Goal: Task Accomplishment & Management: Manage account settings

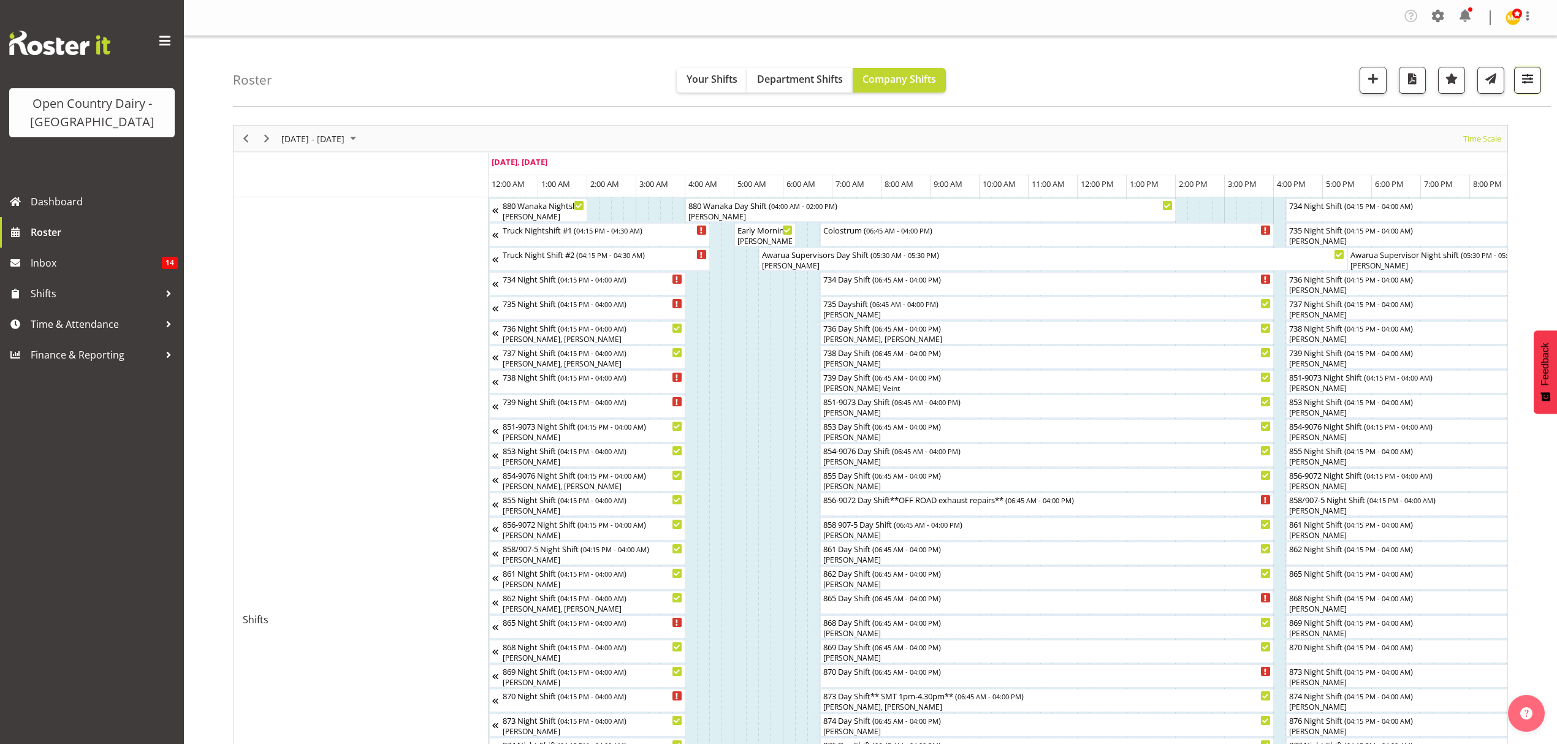
click at [1531, 82] on span "button" at bounding box center [1528, 79] width 16 height 16
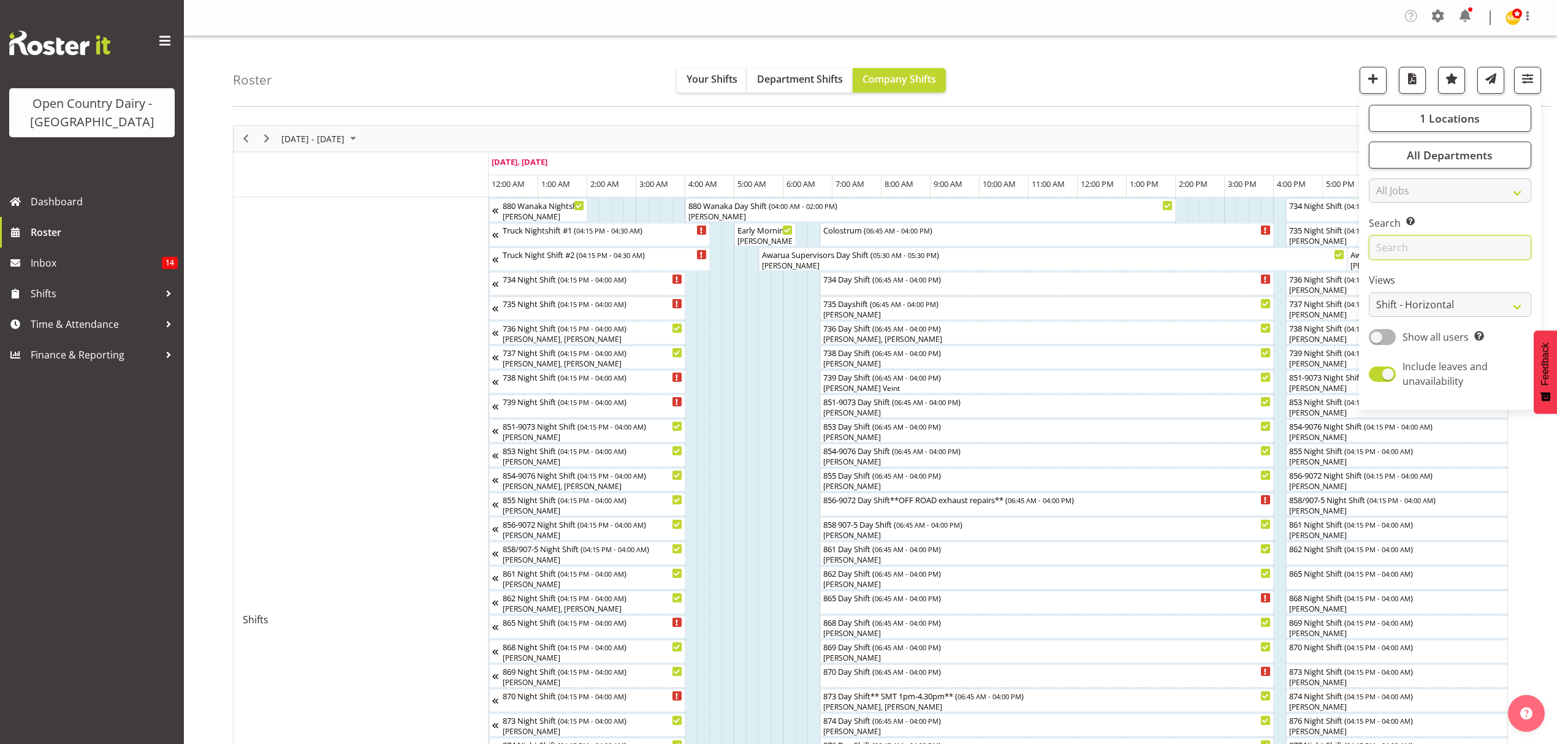
click at [1430, 248] on input "text" at bounding box center [1450, 247] width 162 height 25
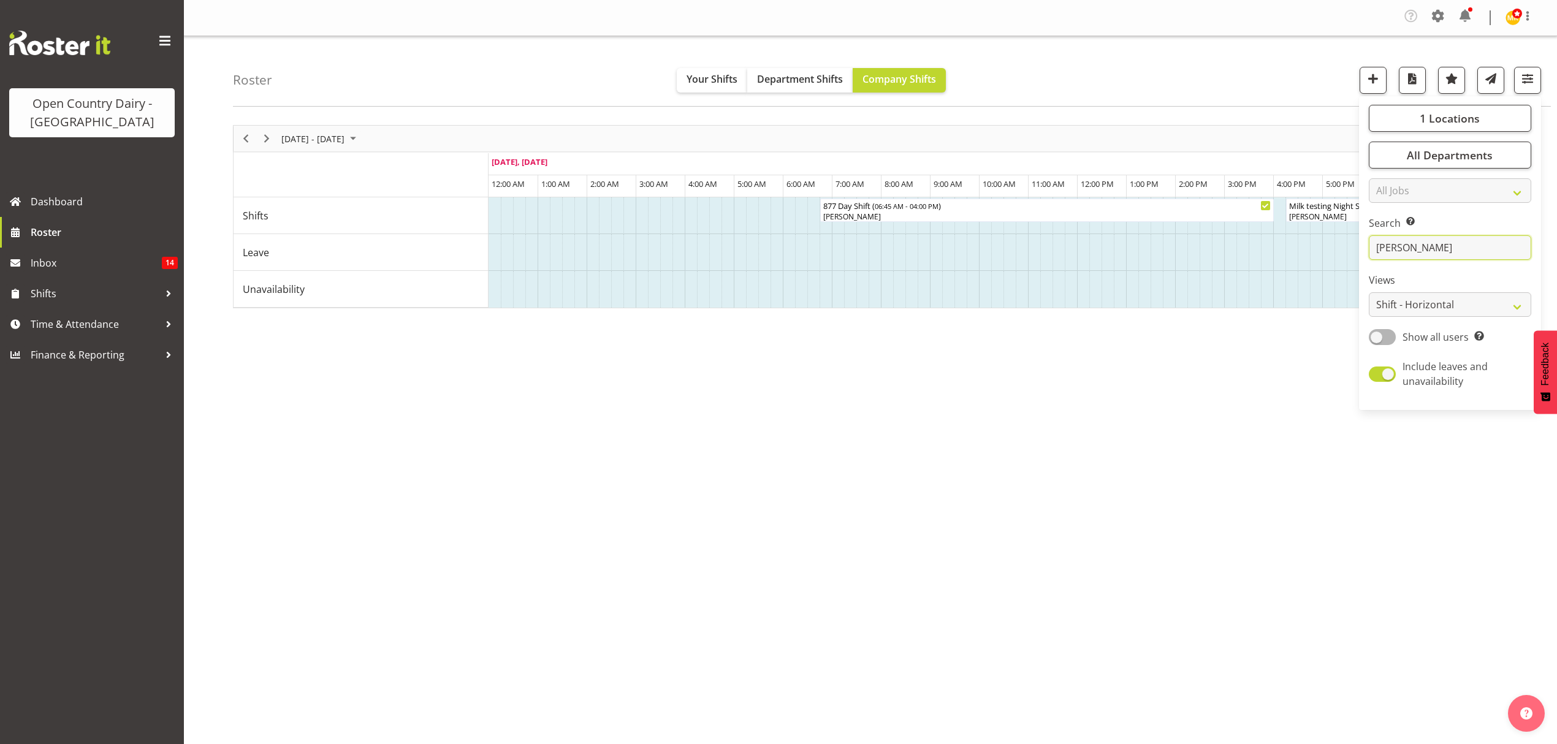
type input "ryan"
drag, startPoint x: 1371, startPoint y: 248, endPoint x: 1231, endPoint y: 253, distance: 139.9
click at [1231, 253] on div "Roster Your Shifts Department Shifts Company Shifts 1 Locations Clear Awarua Mi…" at bounding box center [870, 321] width 1373 height 570
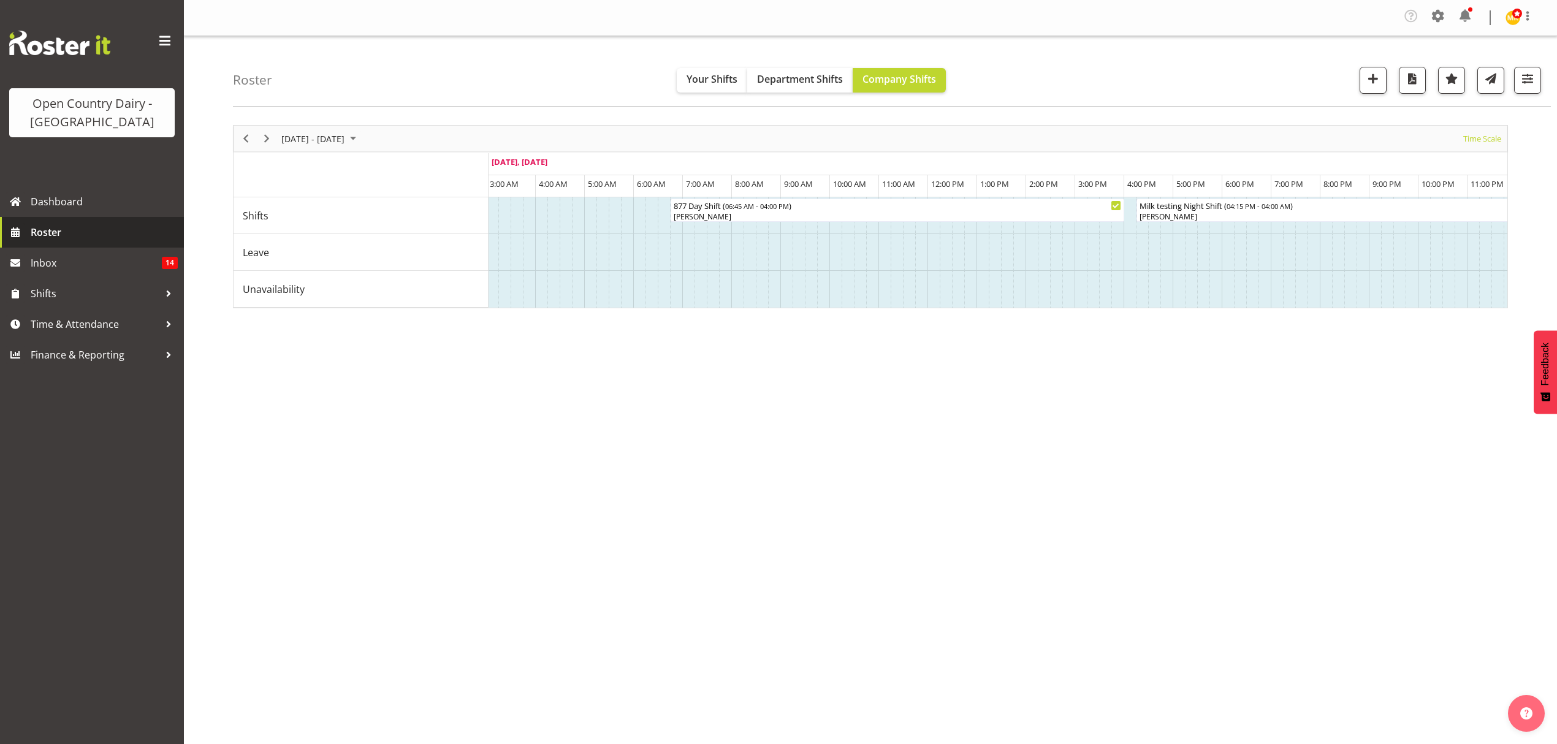
click at [99, 232] on span "Roster" at bounding box center [104, 232] width 147 height 18
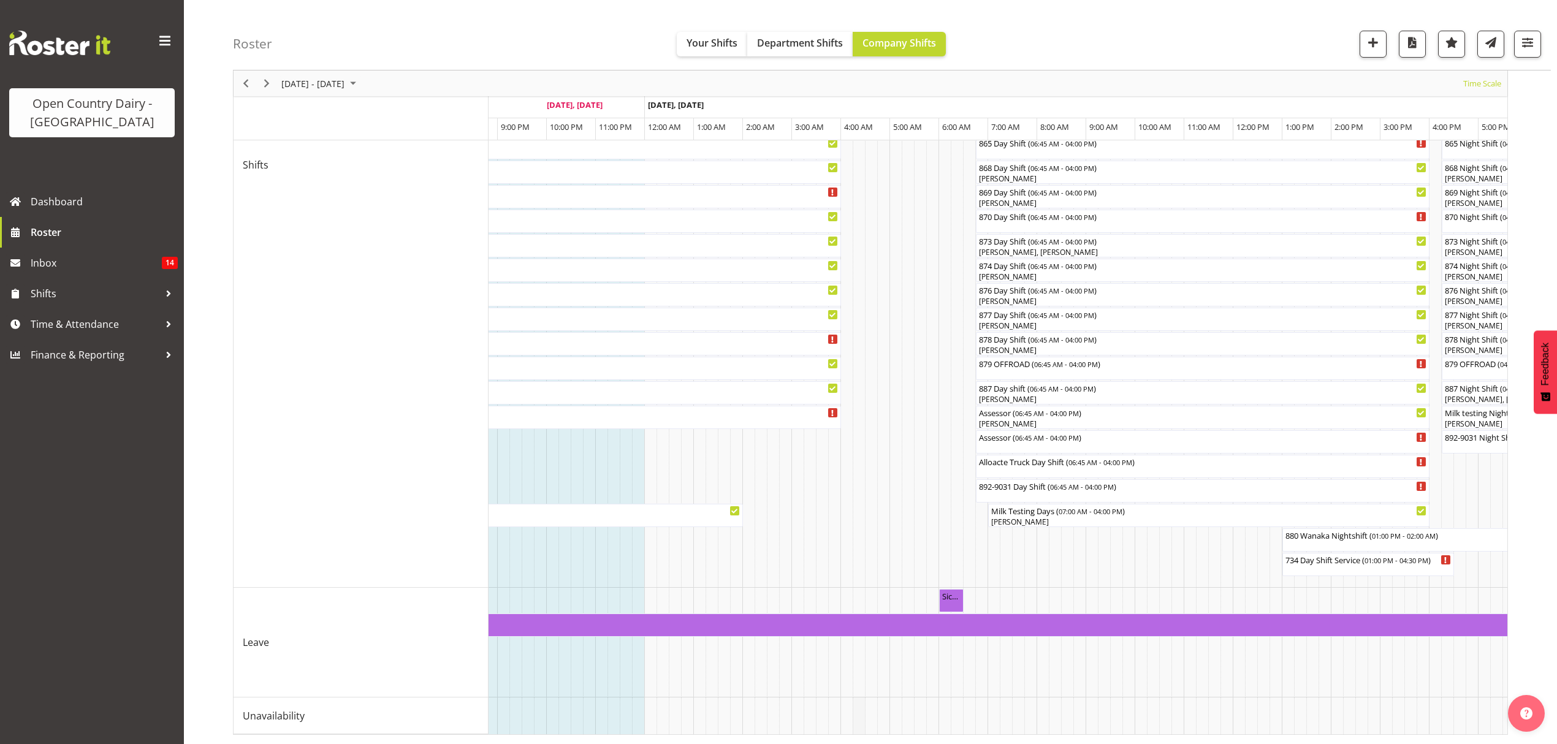
scroll to position [0, 1178]
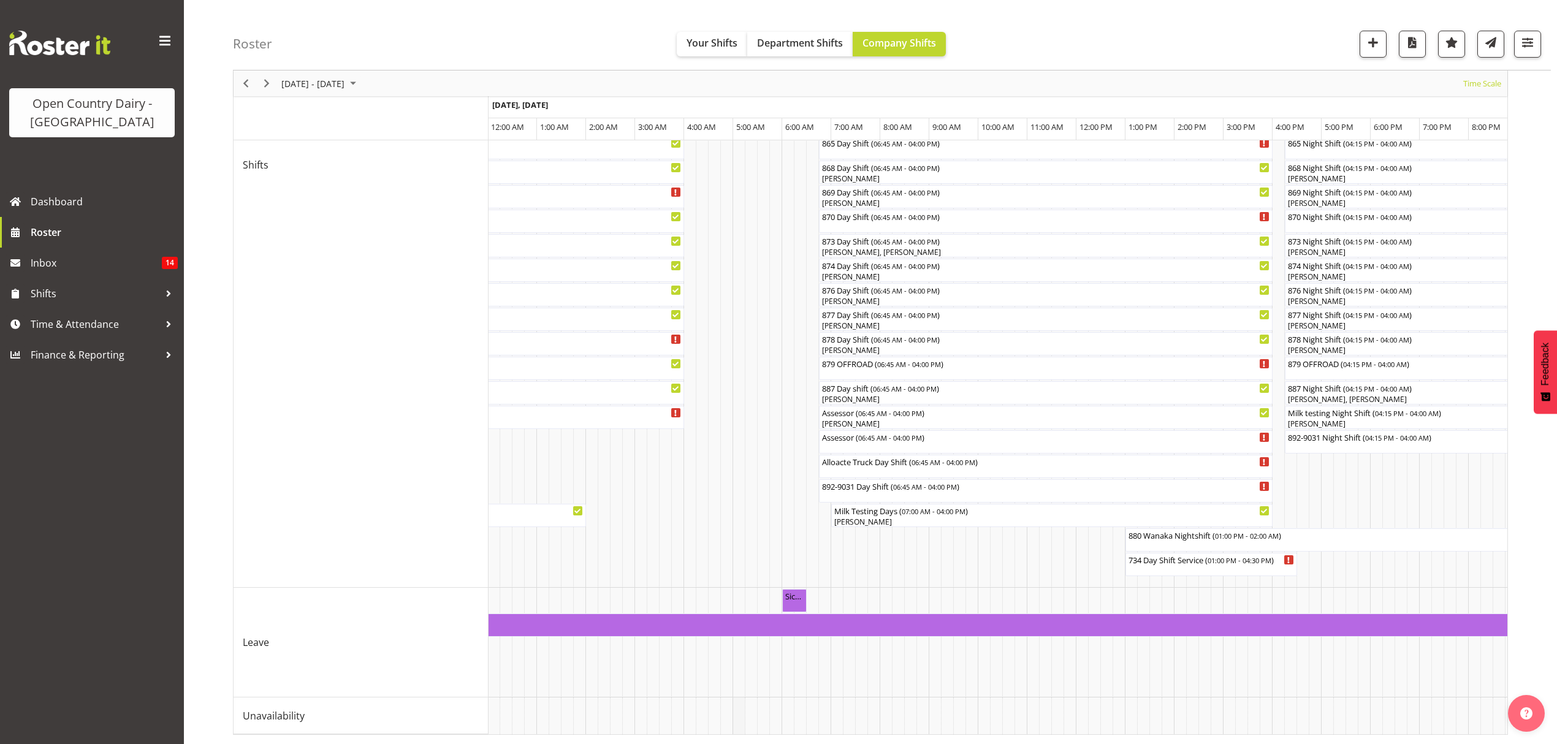
drag, startPoint x: 706, startPoint y: 719, endPoint x: 739, endPoint y: 718, distance: 32.5
click at [739, 718] on td "Timeline Week of September 1, 2025" at bounding box center [739, 716] width 12 height 37
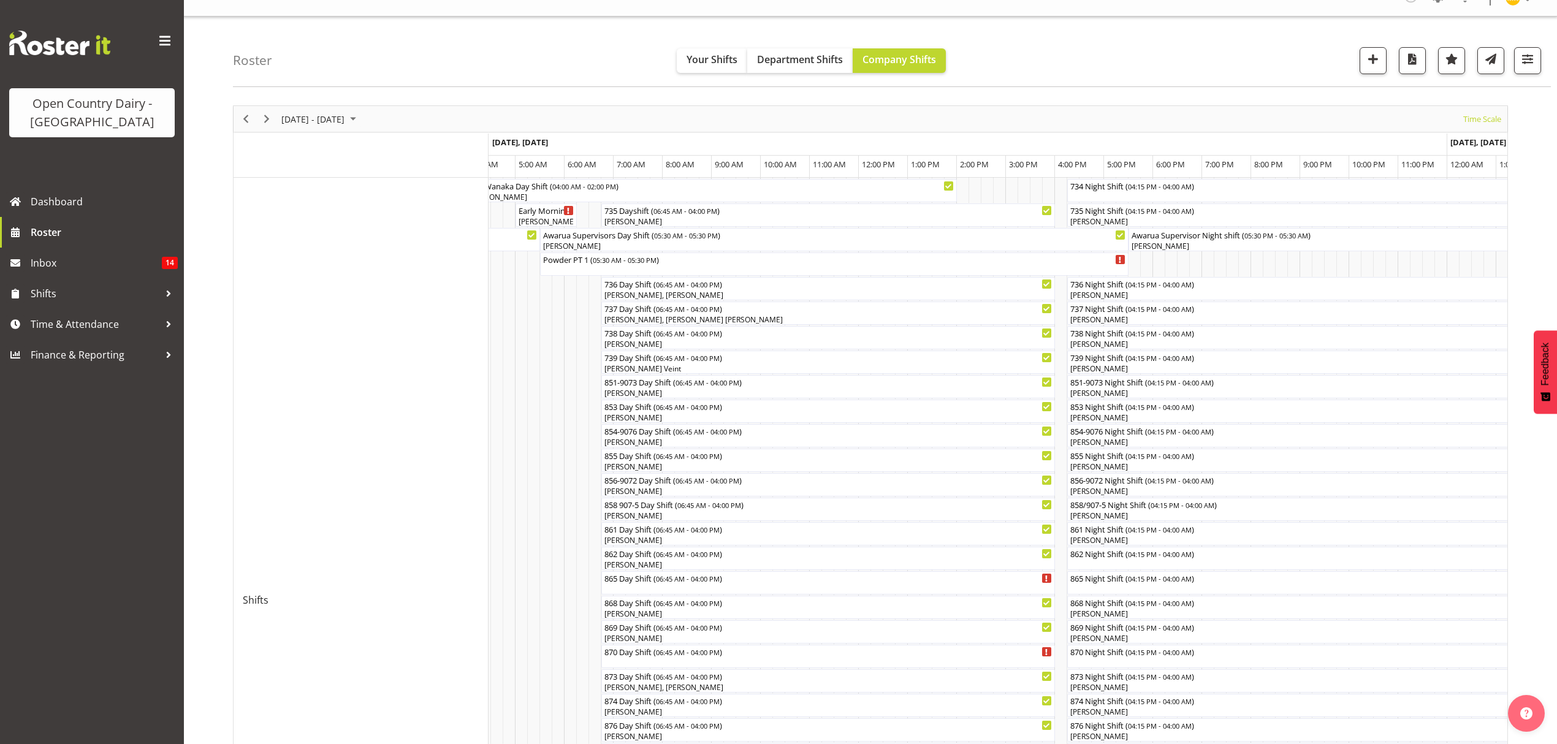
scroll to position [0, 0]
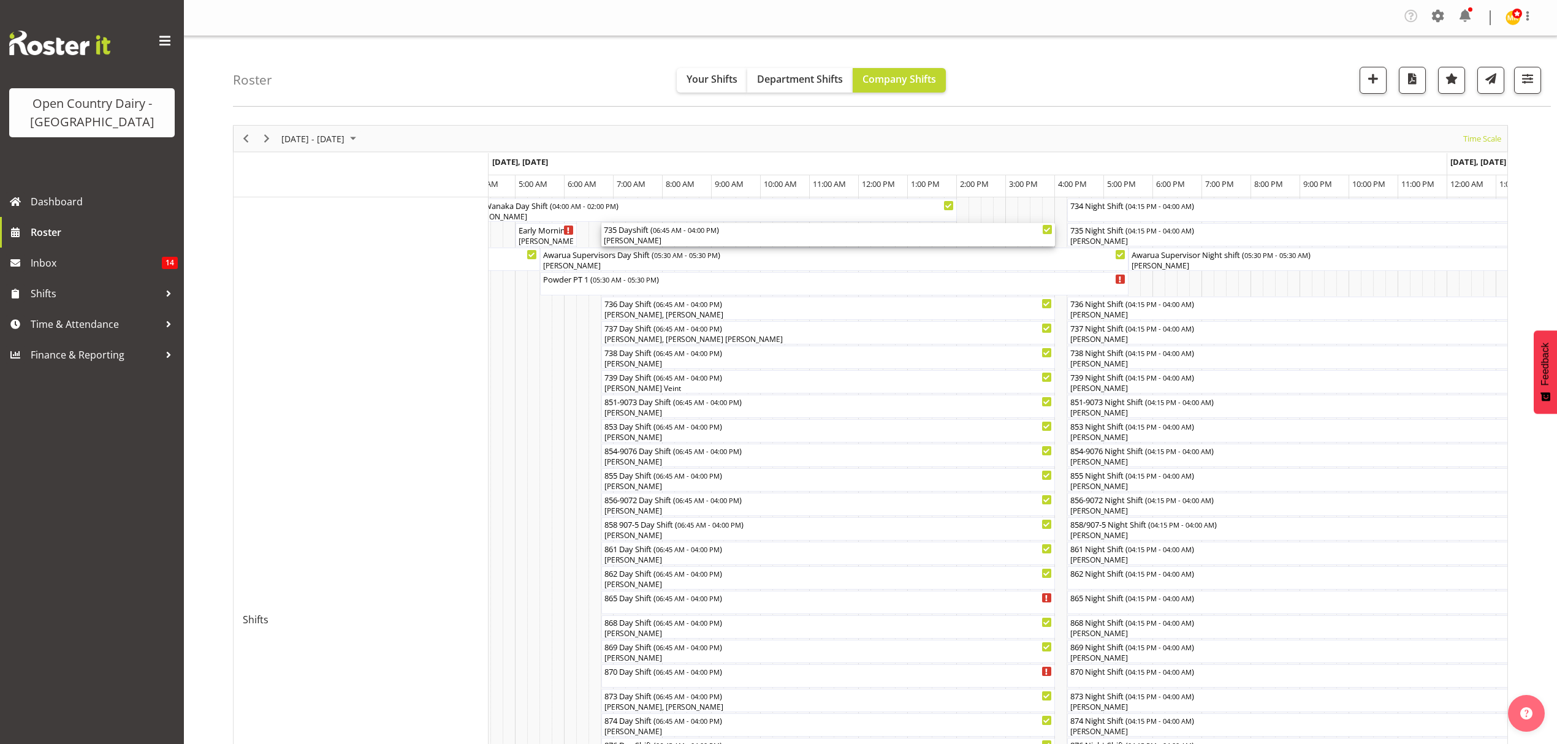
click at [669, 233] on span "06:45 AM - 04:00 PM" at bounding box center [685, 230] width 64 height 10
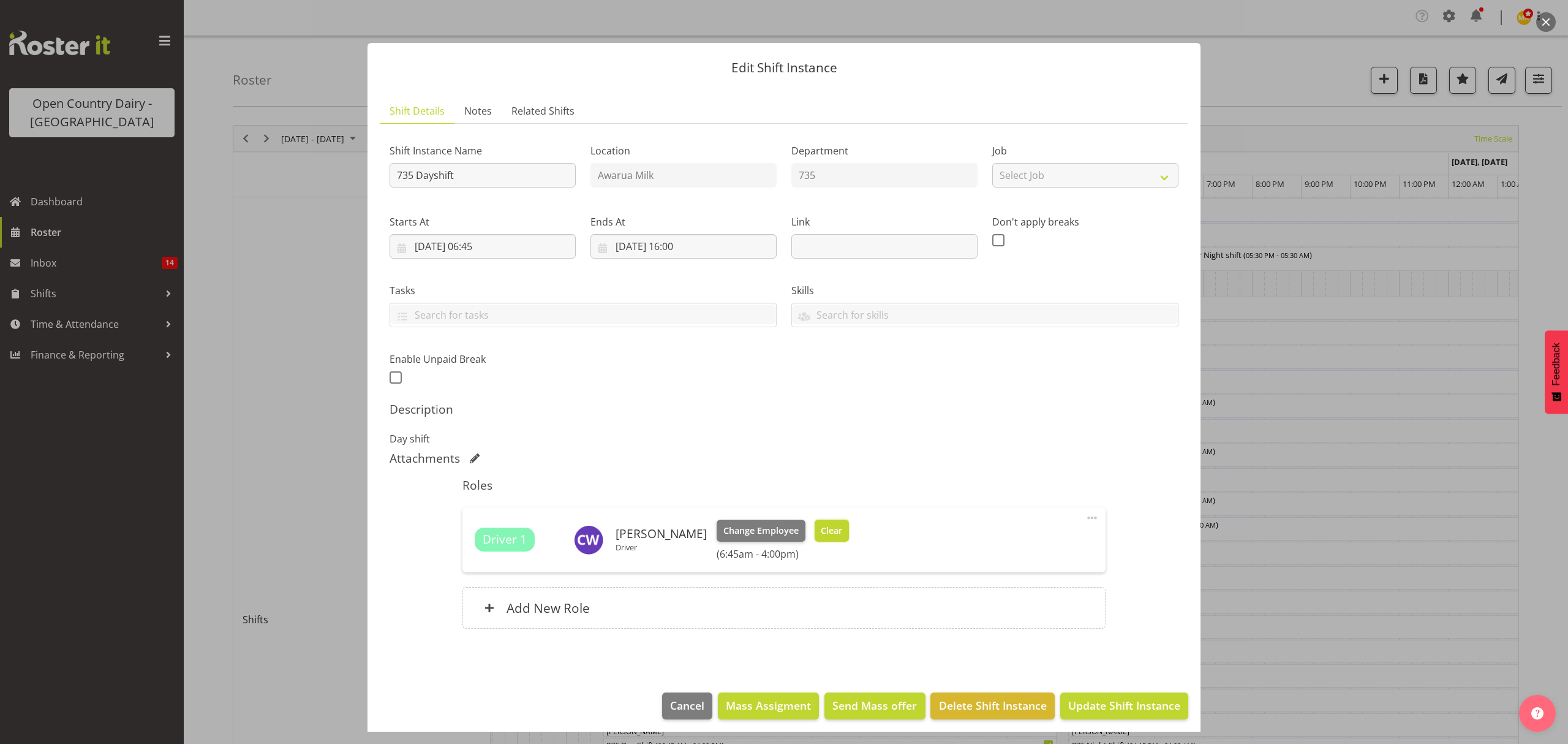
click at [826, 537] on span "Clear" at bounding box center [830, 530] width 21 height 13
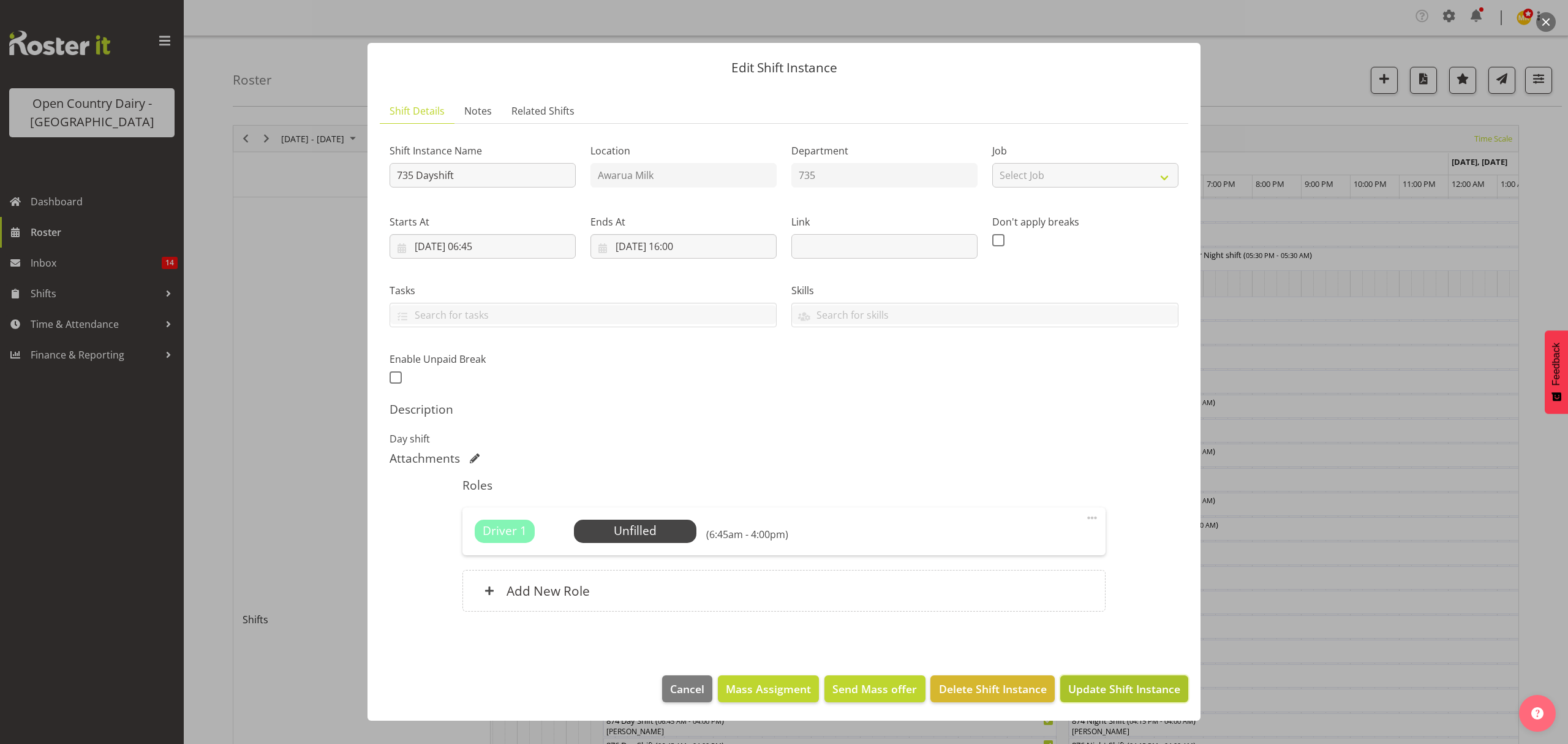
click at [1091, 688] on span "Update Shift Instance" at bounding box center [1124, 689] width 112 height 16
